Goal: Transaction & Acquisition: Purchase product/service

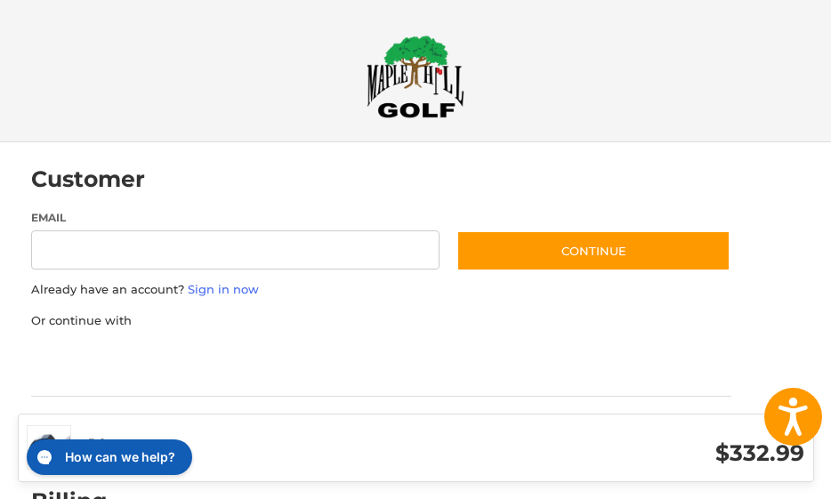
scroll to position [43, 0]
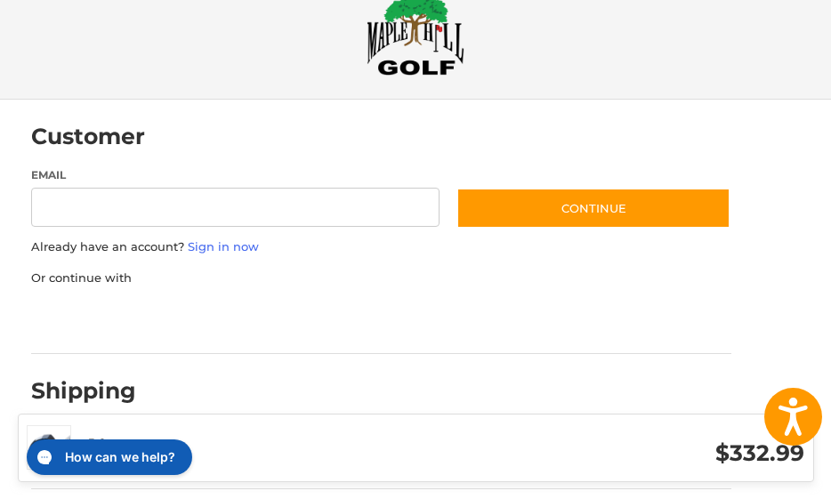
click at [496, 261] on div "Email Subscribe to our newsletter. Continue Already have an account? Sign in no…" at bounding box center [381, 254] width 700 height 174
click at [198, 246] on link "Sign in now" at bounding box center [223, 246] width 71 height 14
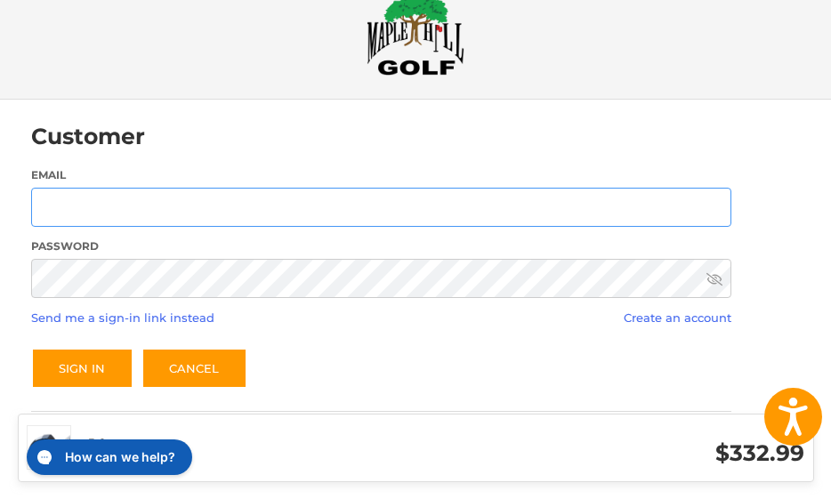
type input "**********"
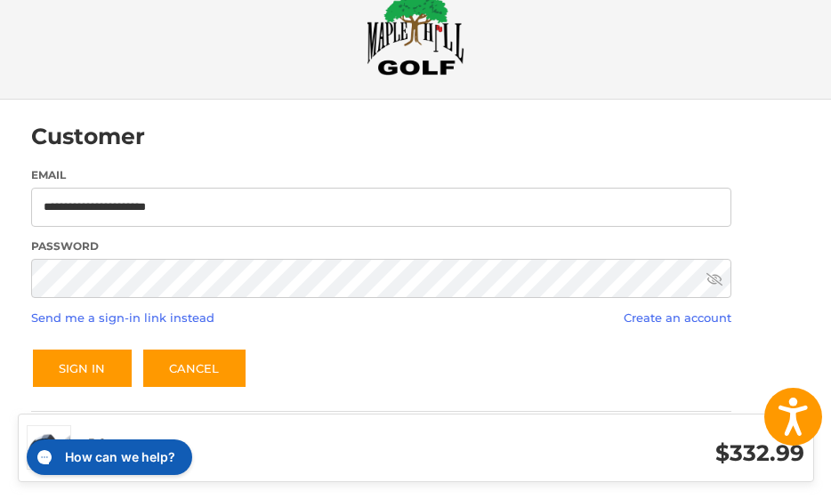
click at [431, 371] on div "Sign In Cancel" at bounding box center [381, 368] width 700 height 41
click at [165, 318] on link "Send me a sign-in link instead" at bounding box center [122, 318] width 183 height 14
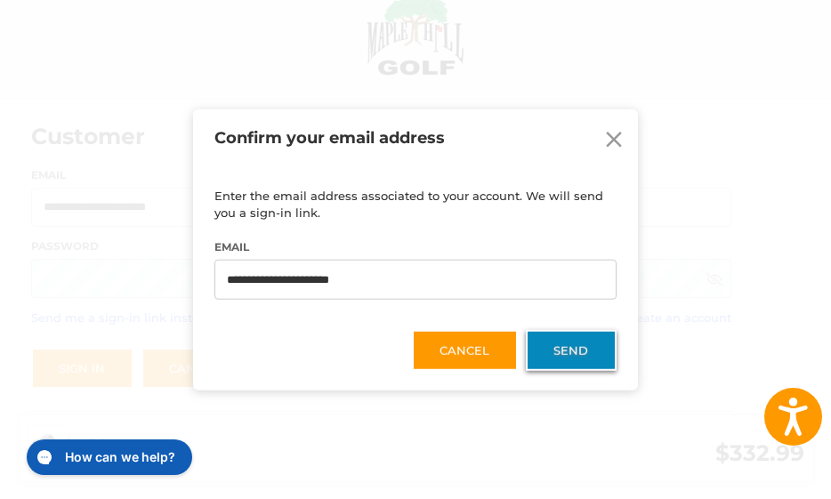
click at [583, 350] on button "Send" at bounding box center [571, 350] width 91 height 41
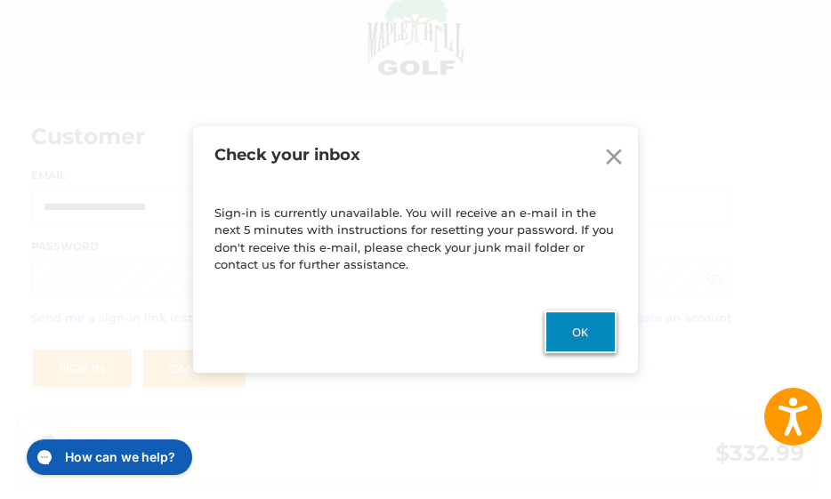
click at [590, 333] on button "Ok" at bounding box center [581, 332] width 72 height 43
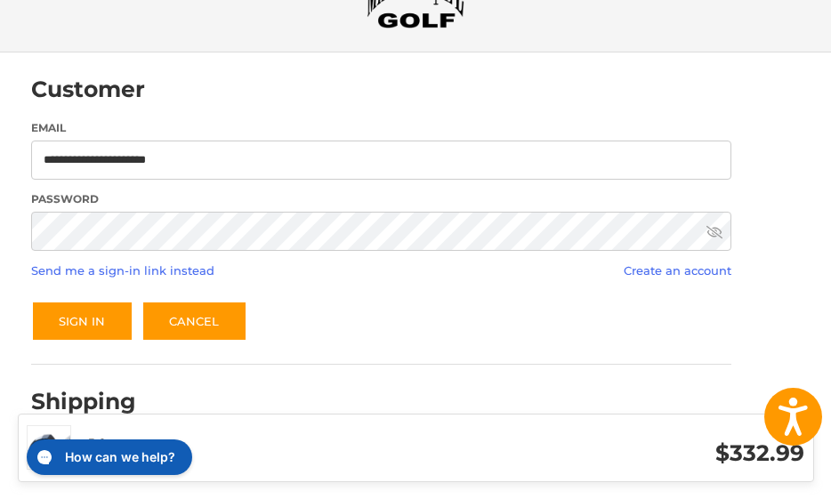
scroll to position [92, 0]
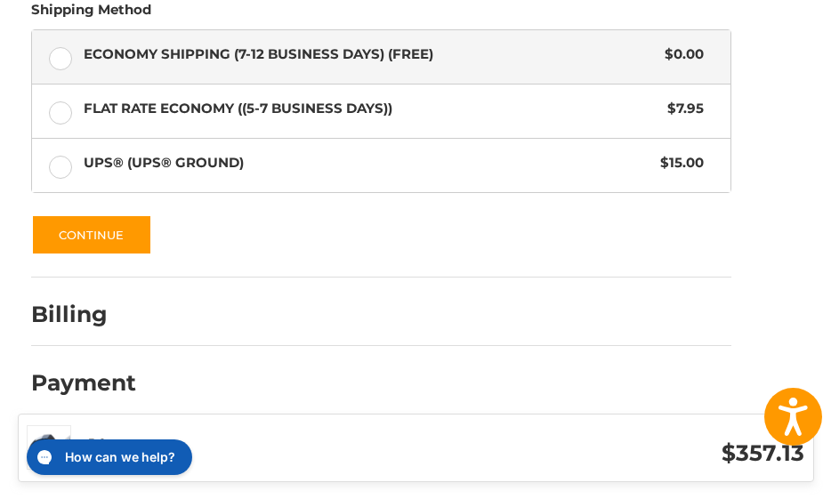
scroll to position [456, 0]
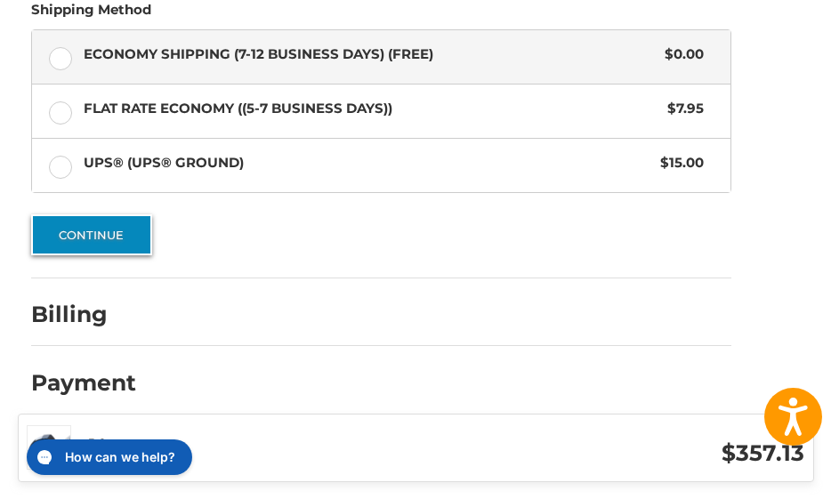
click at [104, 239] on button "Continue" at bounding box center [91, 234] width 121 height 41
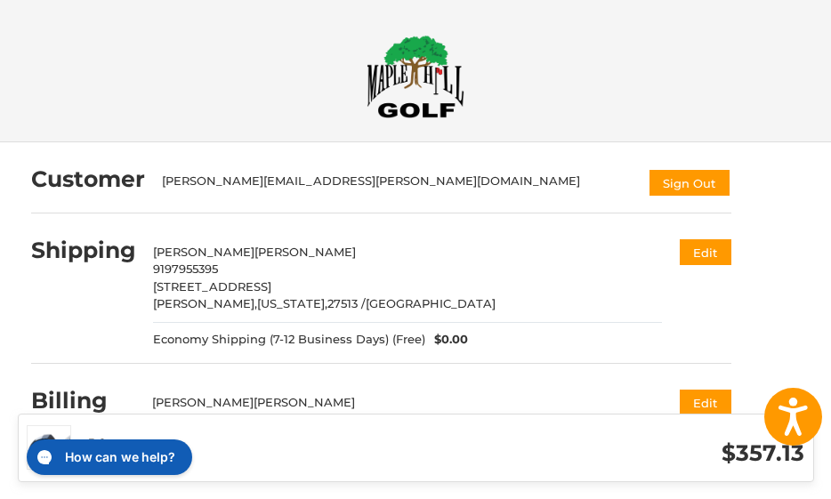
scroll to position [0, 0]
click at [425, 69] on img at bounding box center [416, 77] width 98 height 84
